Goal: Transaction & Acquisition: Purchase product/service

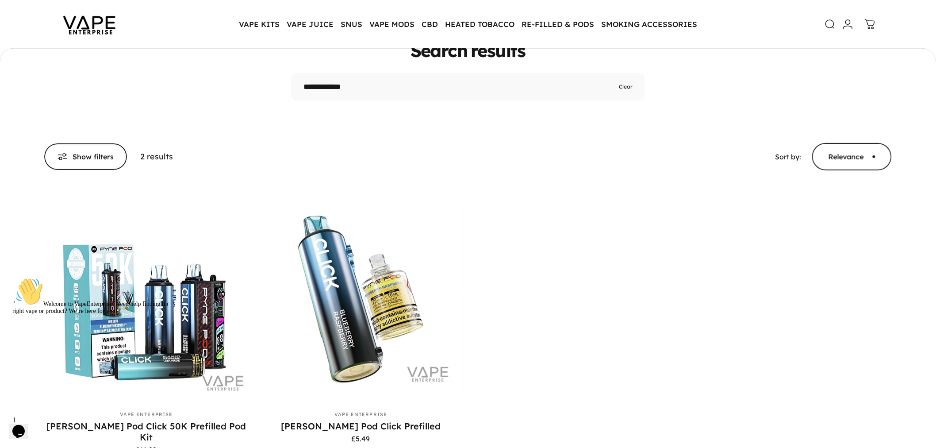
scroll to position [174, 0]
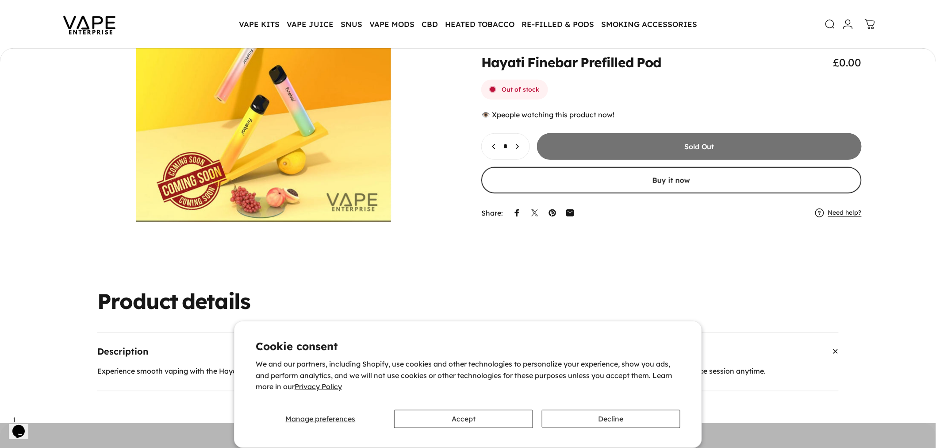
scroll to position [145, 0]
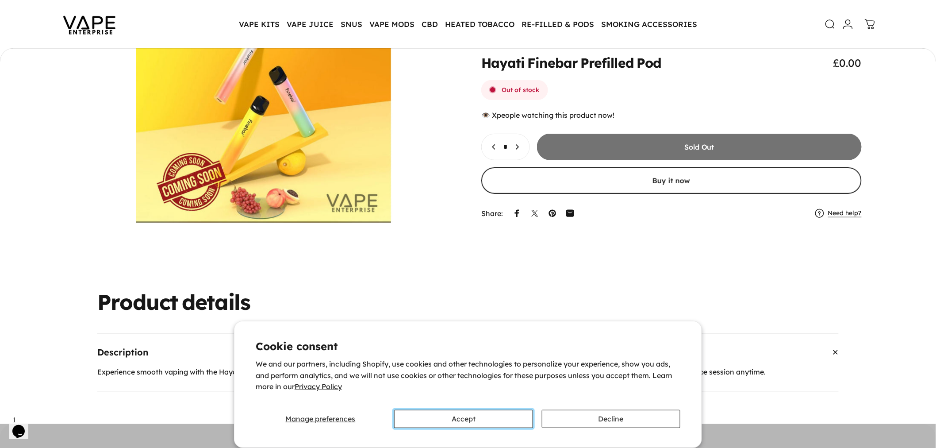
click at [478, 414] on button "Accept" at bounding box center [463, 419] width 139 height 18
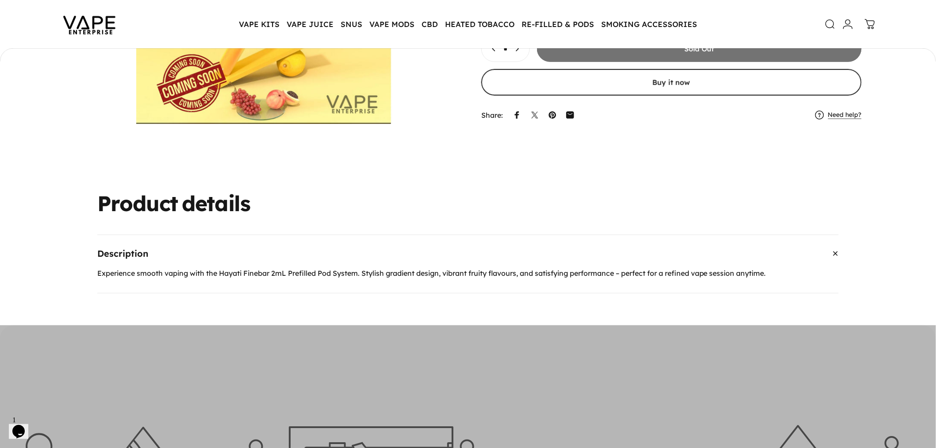
scroll to position [0, 0]
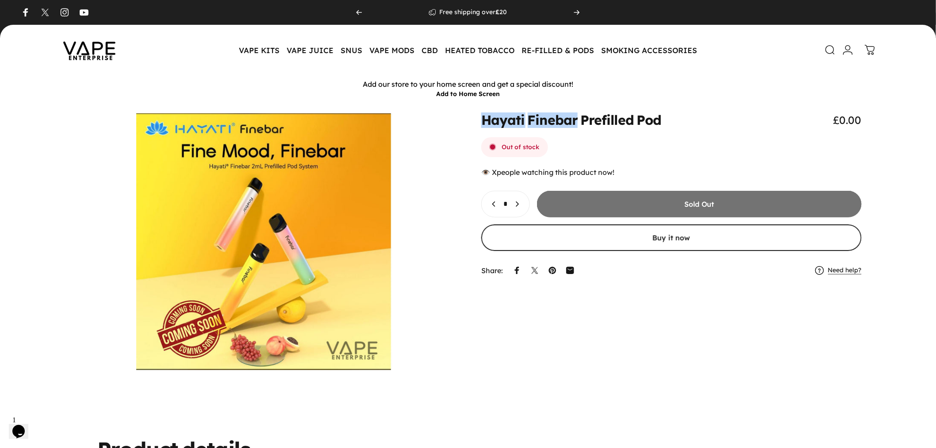
drag, startPoint x: 479, startPoint y: 125, endPoint x: 574, endPoint y: 122, distance: 95.2
click at [574, 122] on div "Hayati Finebar Prefilled Pod £0.00 Out of stock 👁️ people watching this product…" at bounding box center [468, 241] width 894 height 257
copy split-words "Hayati Finebar"
click at [613, 133] on animate-element "Hayati Finebar Prefilled Pod £0.00 Out of stock 👁️ people watching this product…" at bounding box center [671, 196] width 381 height 166
drag, startPoint x: 684, startPoint y: 112, endPoint x: 413, endPoint y: 138, distance: 271.6
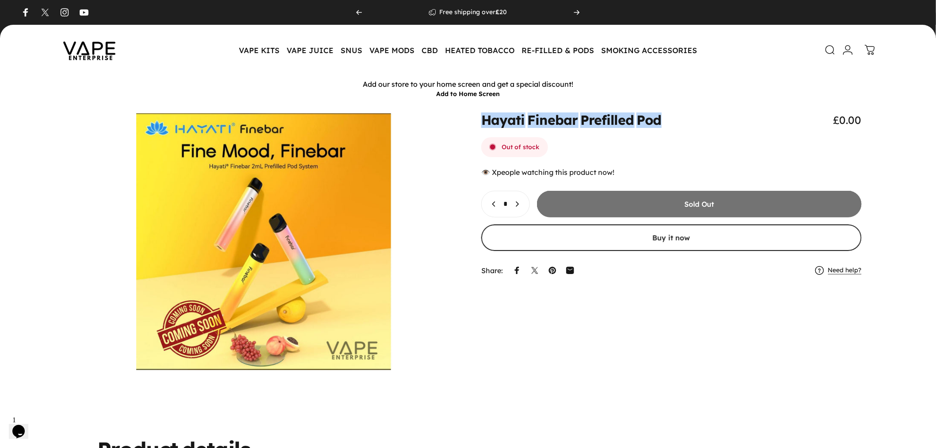
click at [413, 138] on div "Hayati Finebar Prefilled Pod £0.00 Out of stock 👁️ people watching this product…" at bounding box center [468, 255] width 936 height 304
copy div "Hayati Finebar Prefilled Pod"
